Goal: Task Accomplishment & Management: Use online tool/utility

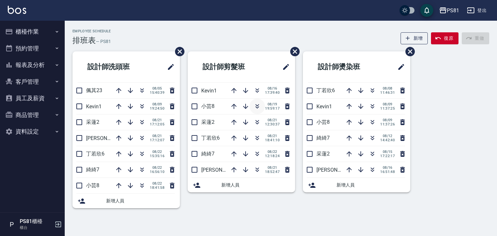
click at [257, 108] on icon "button" at bounding box center [257, 106] width 8 height 8
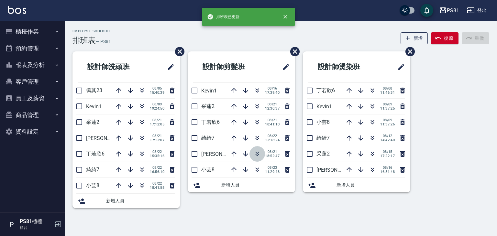
click at [259, 150] on icon "button" at bounding box center [257, 154] width 8 height 8
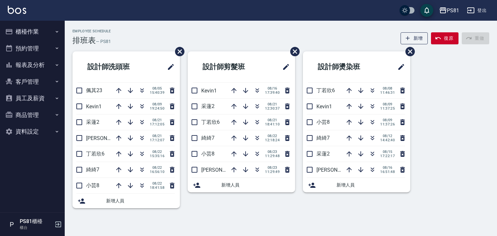
click at [27, 22] on ul "櫃檯作業 打帳單 帳單列表 掛單列表 座位開單 營業儀表板 現金收支登錄 材料自購登錄 每日結帳 排班表 現場電腦打卡 預約管理 預約管理 單日預約紀錄 單週…" at bounding box center [32, 82] width 59 height 122
click at [30, 27] on button "櫃檯作業" at bounding box center [32, 31] width 59 height 17
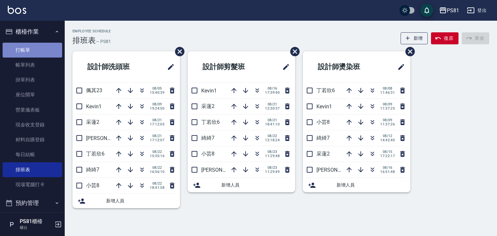
click at [33, 51] on link "打帳單" at bounding box center [32, 50] width 59 height 15
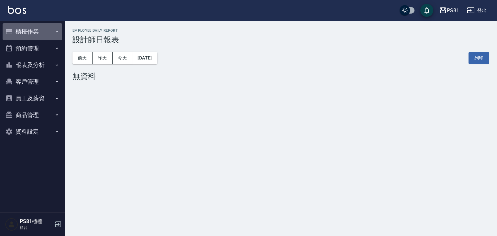
click at [36, 31] on button "櫃檯作業" at bounding box center [32, 31] width 59 height 17
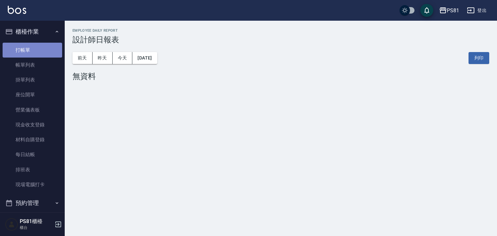
click at [37, 48] on link "打帳單" at bounding box center [32, 50] width 59 height 15
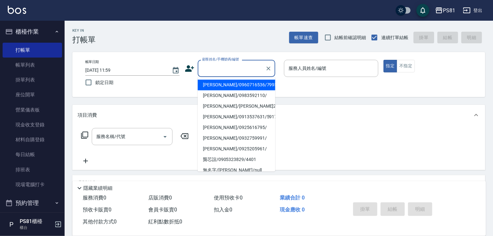
click at [220, 68] on input "顧客姓名/手機號碼/編號" at bounding box center [232, 68] width 62 height 11
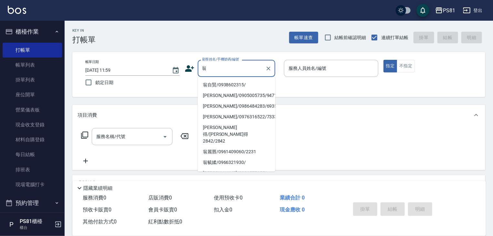
click at [227, 83] on li "翁自賢/0938602315/" at bounding box center [237, 85] width 78 height 11
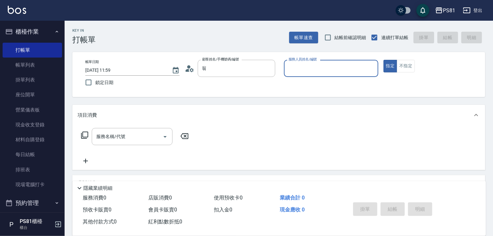
type input "翁自賢/0938602315/"
type input "小芸-8"
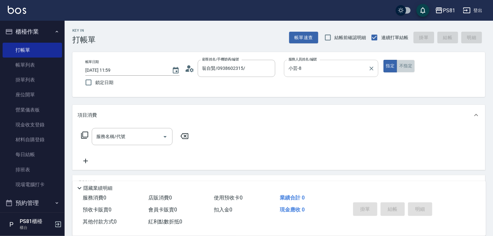
drag, startPoint x: 402, startPoint y: 68, endPoint x: 286, endPoint y: 68, distance: 116.4
click at [402, 68] on button "不指定" at bounding box center [406, 66] width 18 height 13
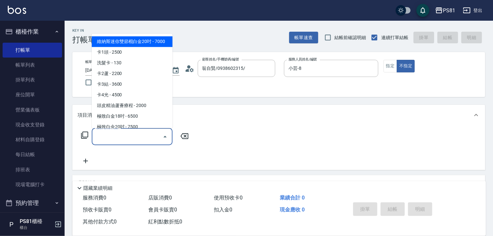
click at [120, 133] on div "服務名稱/代號 服務名稱/代號" at bounding box center [132, 136] width 81 height 17
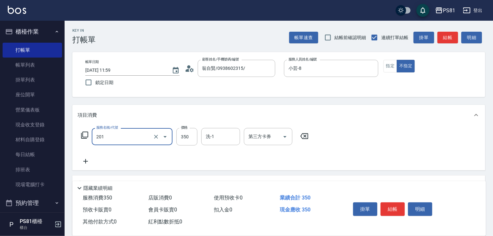
type input "洗剪350(201)"
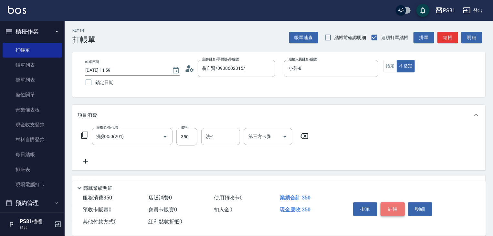
click at [394, 205] on button "結帳" at bounding box center [393, 209] width 24 height 14
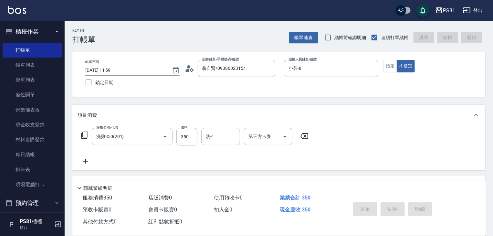
type input "[DATE] 12:00"
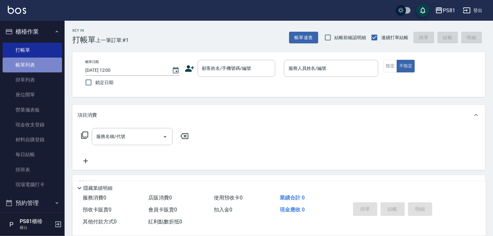
click at [50, 63] on link "帳單列表" at bounding box center [32, 65] width 59 height 15
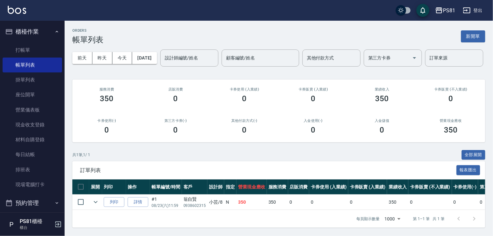
scroll to position [25, 0]
click at [21, 47] on link "打帳單" at bounding box center [32, 50] width 59 height 15
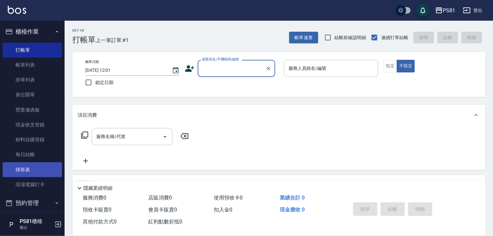
click at [37, 171] on link "排班表" at bounding box center [32, 169] width 59 height 15
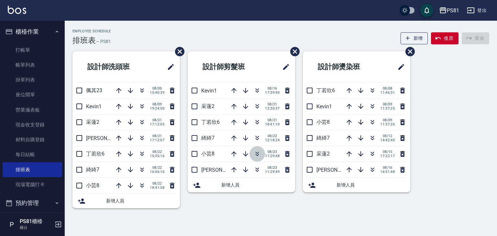
click at [261, 153] on button "button" at bounding box center [257, 154] width 16 height 16
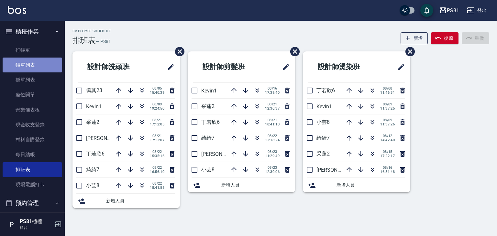
click at [37, 59] on link "帳單列表" at bounding box center [32, 65] width 59 height 15
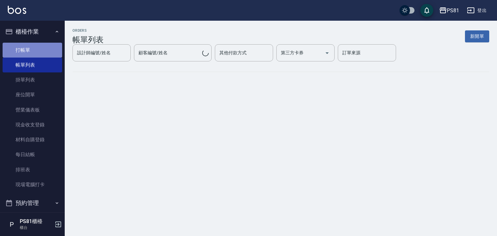
click at [37, 53] on link "打帳單" at bounding box center [32, 50] width 59 height 15
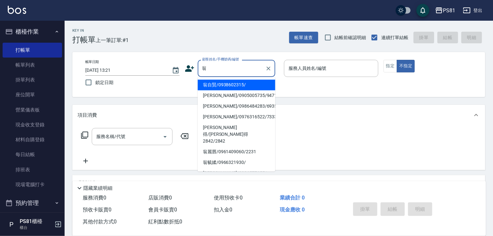
click at [239, 89] on li "翁自賢/0938602315/" at bounding box center [237, 85] width 78 height 11
type input "翁自賢/0938602315/"
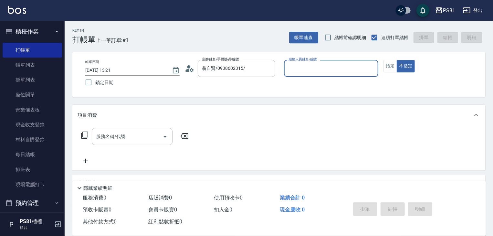
type input "小芸-8"
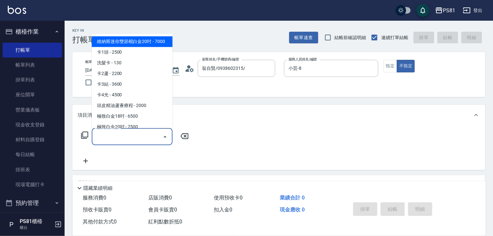
click at [112, 132] on div "服務名稱/代號 服務名稱/代號" at bounding box center [132, 136] width 81 height 17
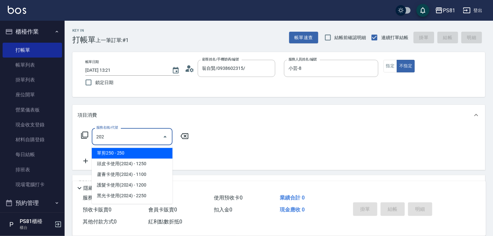
type input "單剪250(202)"
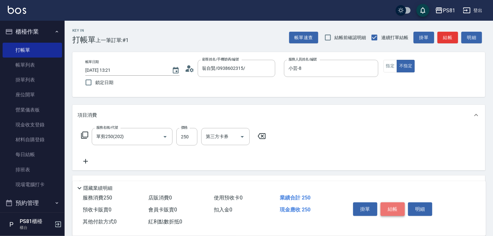
click at [397, 210] on button "結帳" at bounding box center [393, 209] width 24 height 14
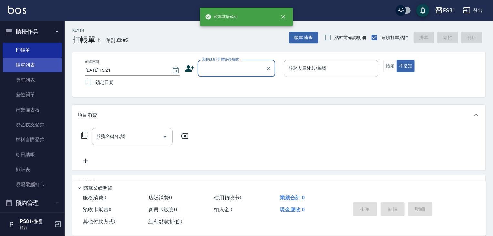
click at [31, 63] on link "帳單列表" at bounding box center [32, 65] width 59 height 15
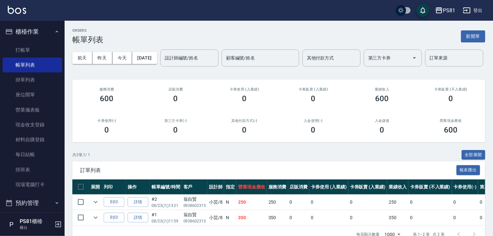
scroll to position [40, 0]
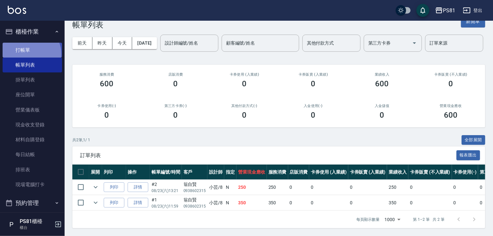
click at [30, 54] on link "打帳單" at bounding box center [32, 50] width 59 height 15
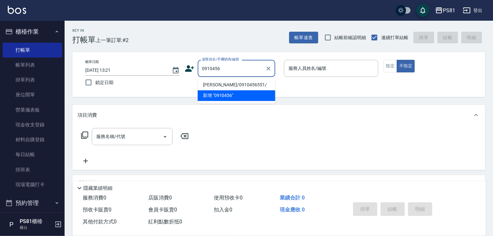
click at [241, 81] on li "[PERSON_NAME]/0910456551/" at bounding box center [237, 85] width 78 height 11
type input "[PERSON_NAME]/0910456551/"
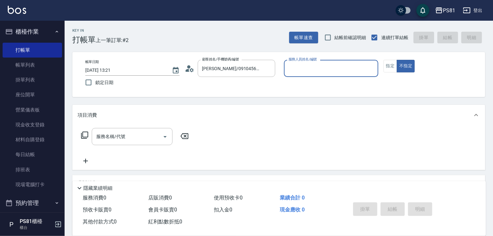
click at [330, 62] on div "服務人員姓名/編號" at bounding box center [331, 68] width 94 height 17
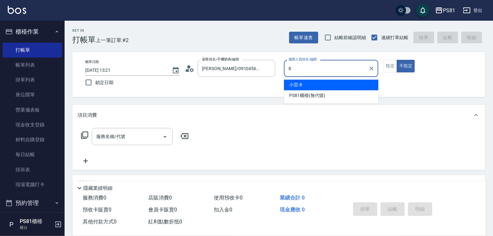
type input "小芸-8"
type button "false"
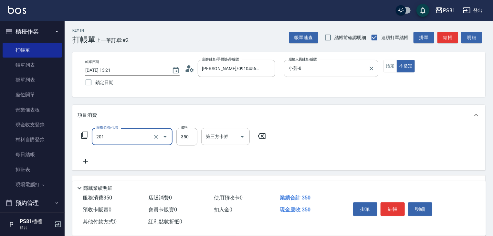
type input "洗剪350(201)"
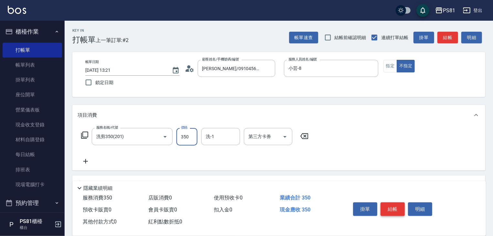
click at [399, 207] on button "結帳" at bounding box center [393, 209] width 24 height 14
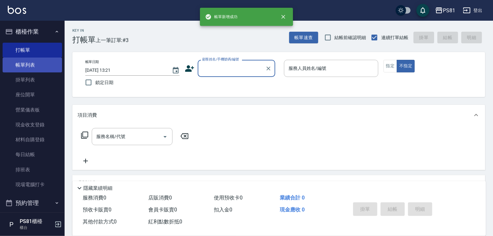
click at [27, 61] on link "帳單列表" at bounding box center [32, 65] width 59 height 15
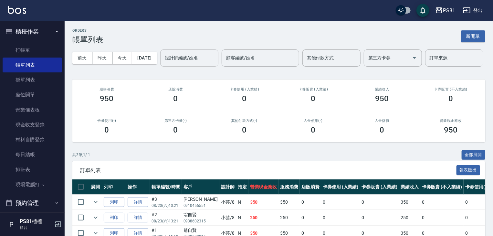
click at [163, 64] on input "設計師編號/姓名" at bounding box center [189, 57] width 52 height 11
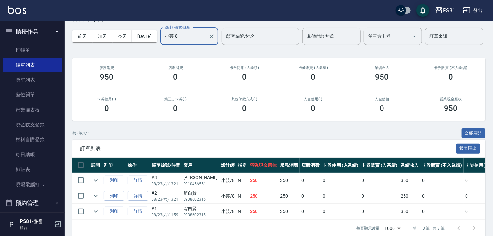
scroll to position [55, 0]
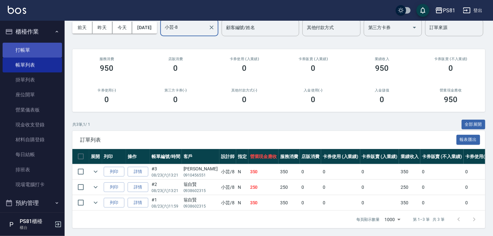
type input "小芸-8"
click at [43, 51] on link "打帳單" at bounding box center [32, 50] width 59 height 15
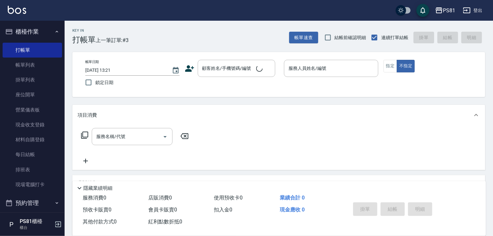
click at [99, 37] on span "上一筆訂單:#3" at bounding box center [112, 40] width 33 height 8
click at [44, 186] on link "現場電腦打卡" at bounding box center [32, 184] width 59 height 15
